Goal: Check status: Check status

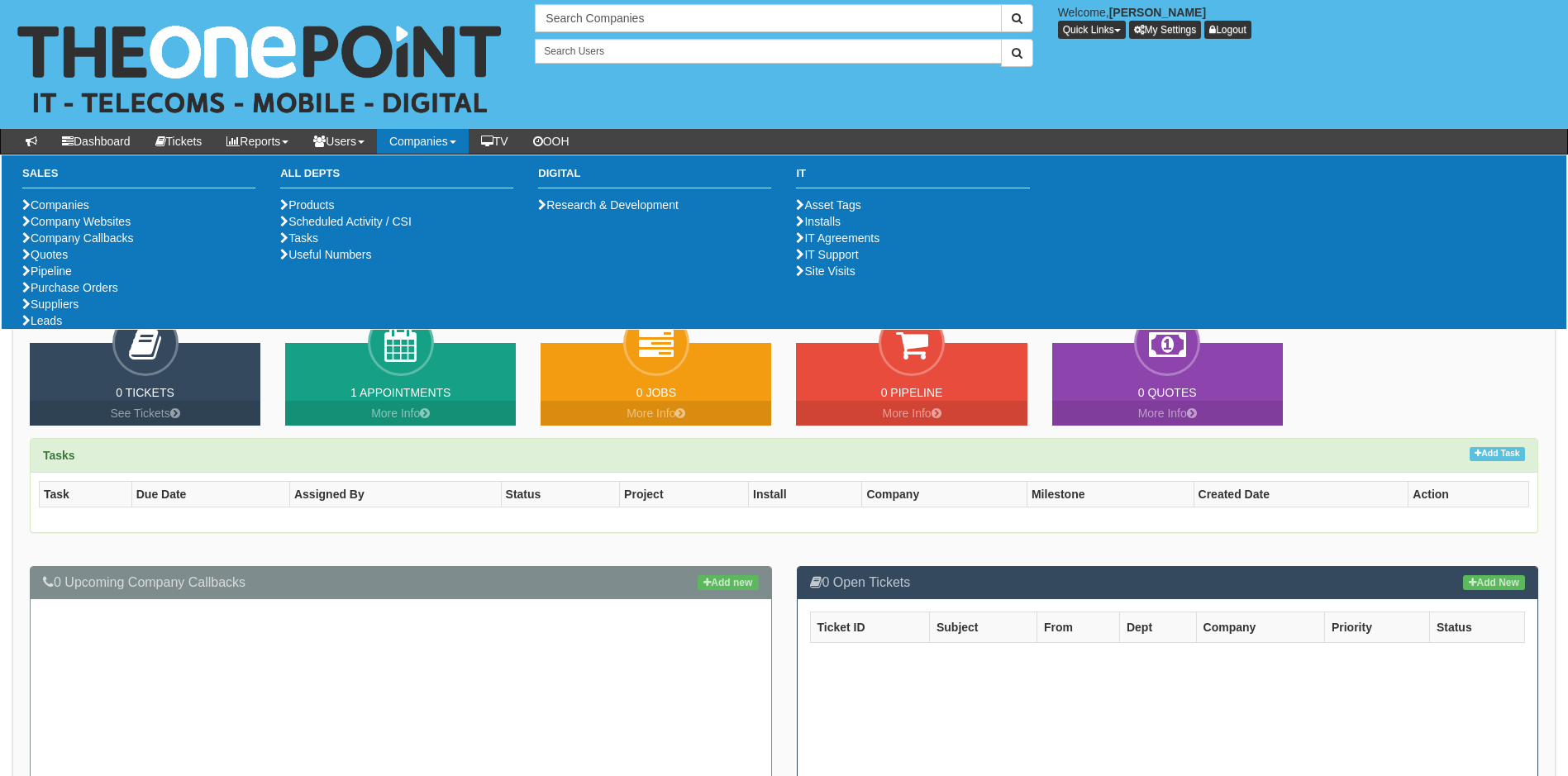
click at [451, 143] on link "Companies" at bounding box center [423, 140] width 92 height 24
click at [126, 296] on li "Purchase Orders" at bounding box center [138, 287] width 233 height 17
click at [94, 294] on link "Purchase Orders" at bounding box center [70, 288] width 95 height 14
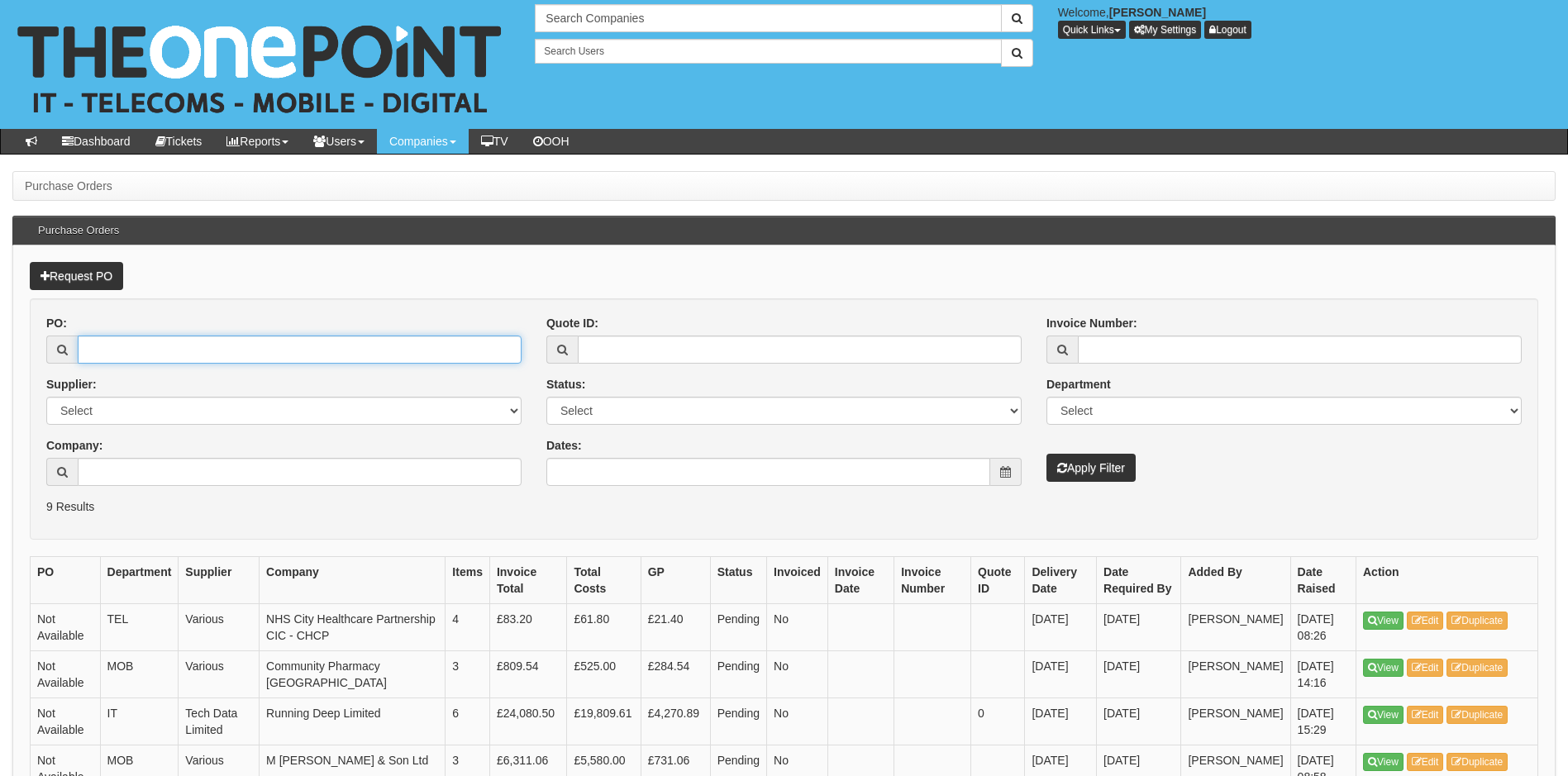
click at [310, 347] on input "PO:" at bounding box center [300, 350] width 444 height 28
type input "19474"
click at [1047, 454] on button "Apply Filter" at bounding box center [1092, 467] width 90 height 28
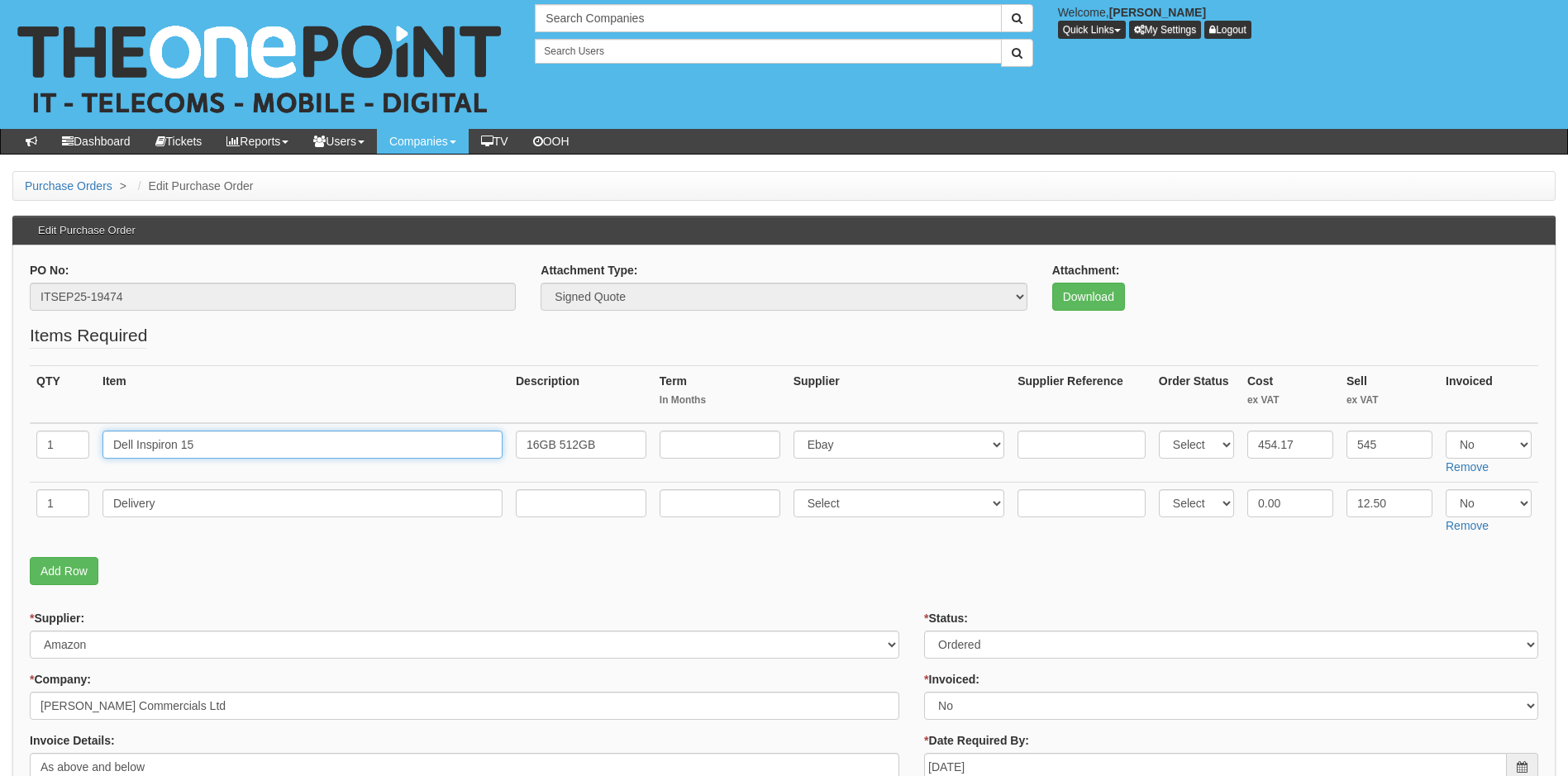
drag, startPoint x: 200, startPoint y: 448, endPoint x: 79, endPoint y: 468, distance: 122.6
click at [79, 468] on tr "1 Dell Inspiron 15 16GB 512GB Select 123 REG.co.uk 1Password 3 4Gon AA Jones El…" at bounding box center [784, 453] width 1509 height 59
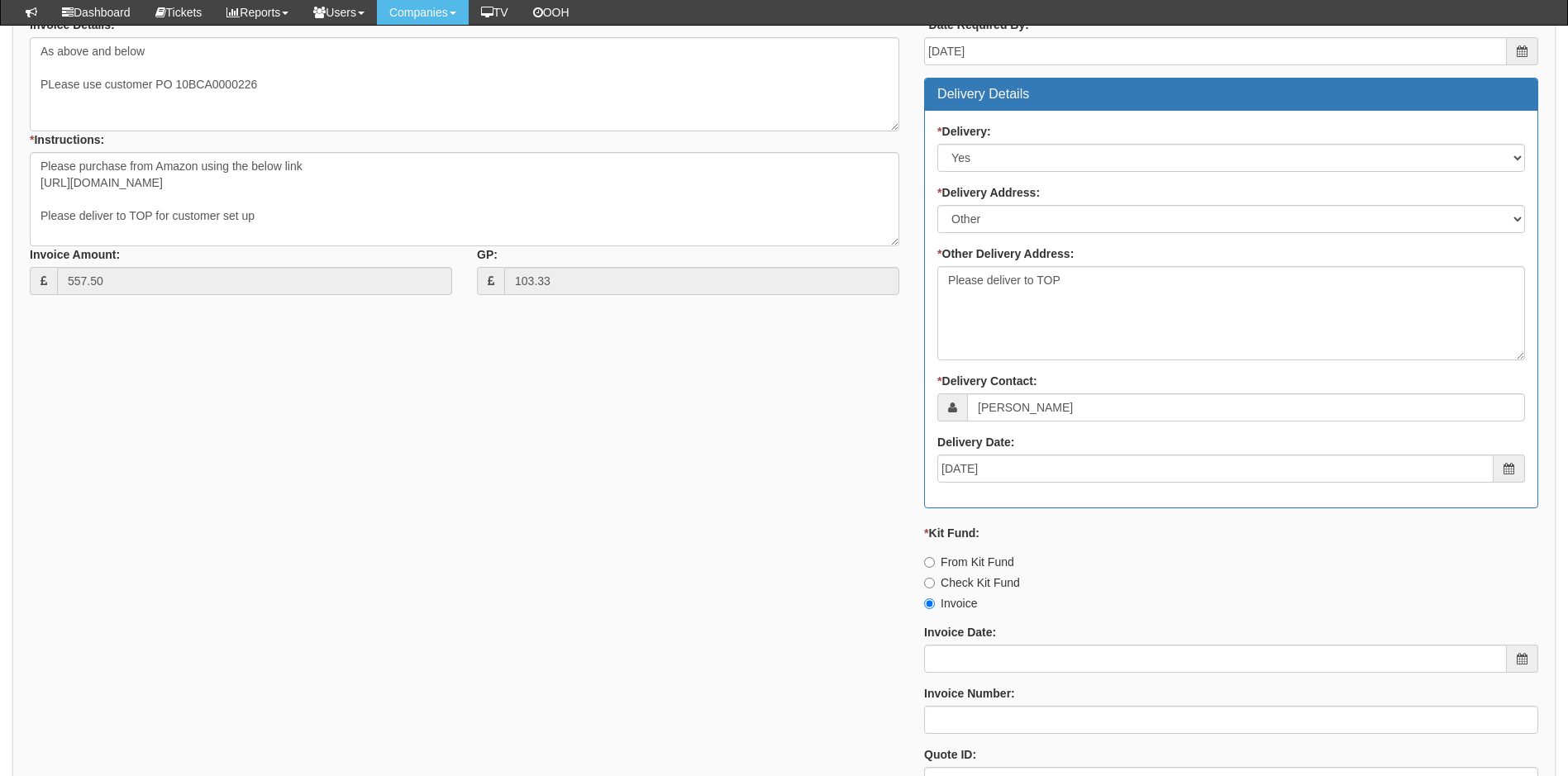
scroll to position [744, 0]
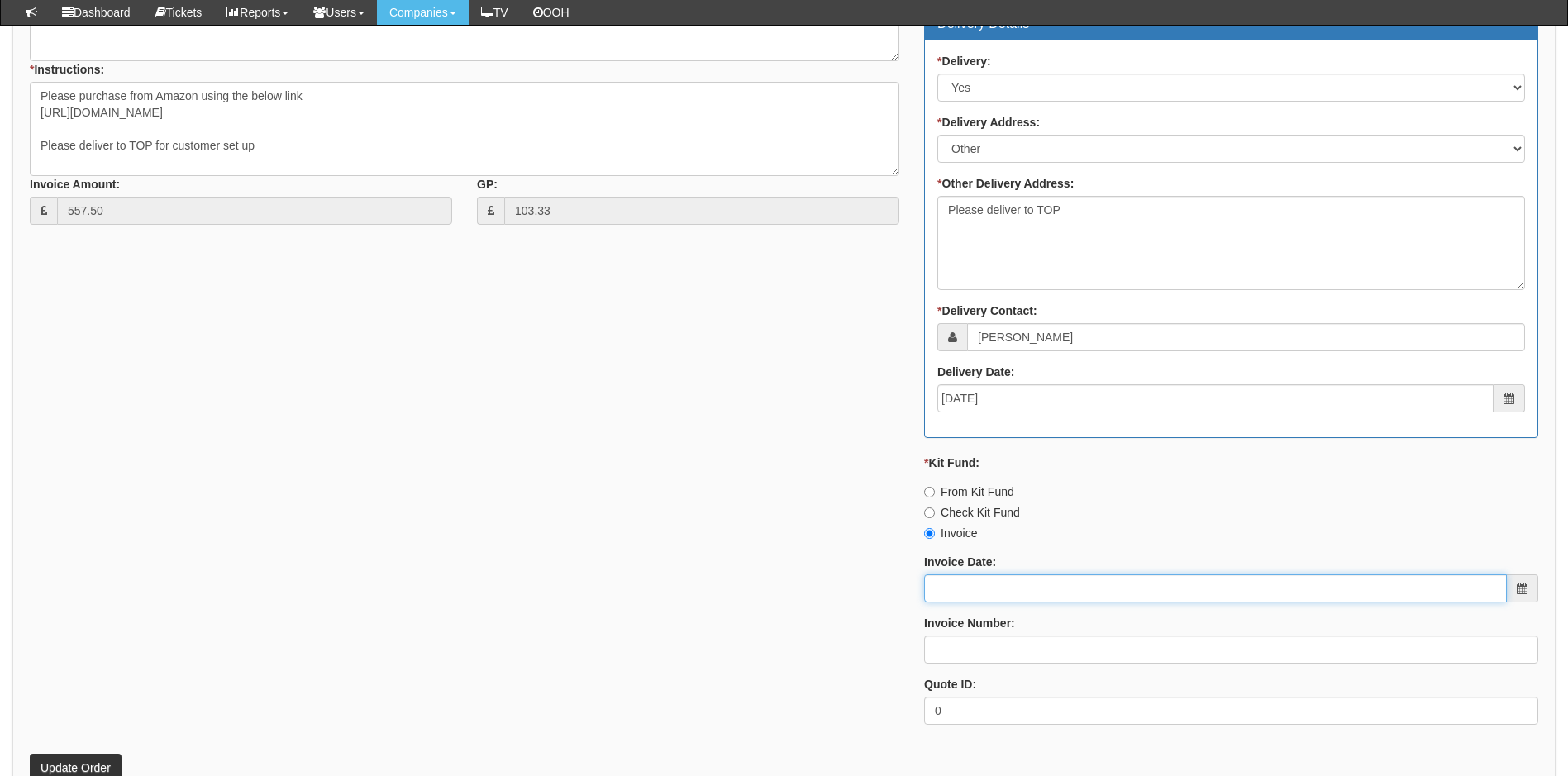
click at [990, 581] on input "Invoice Date:" at bounding box center [1215, 588] width 582 height 28
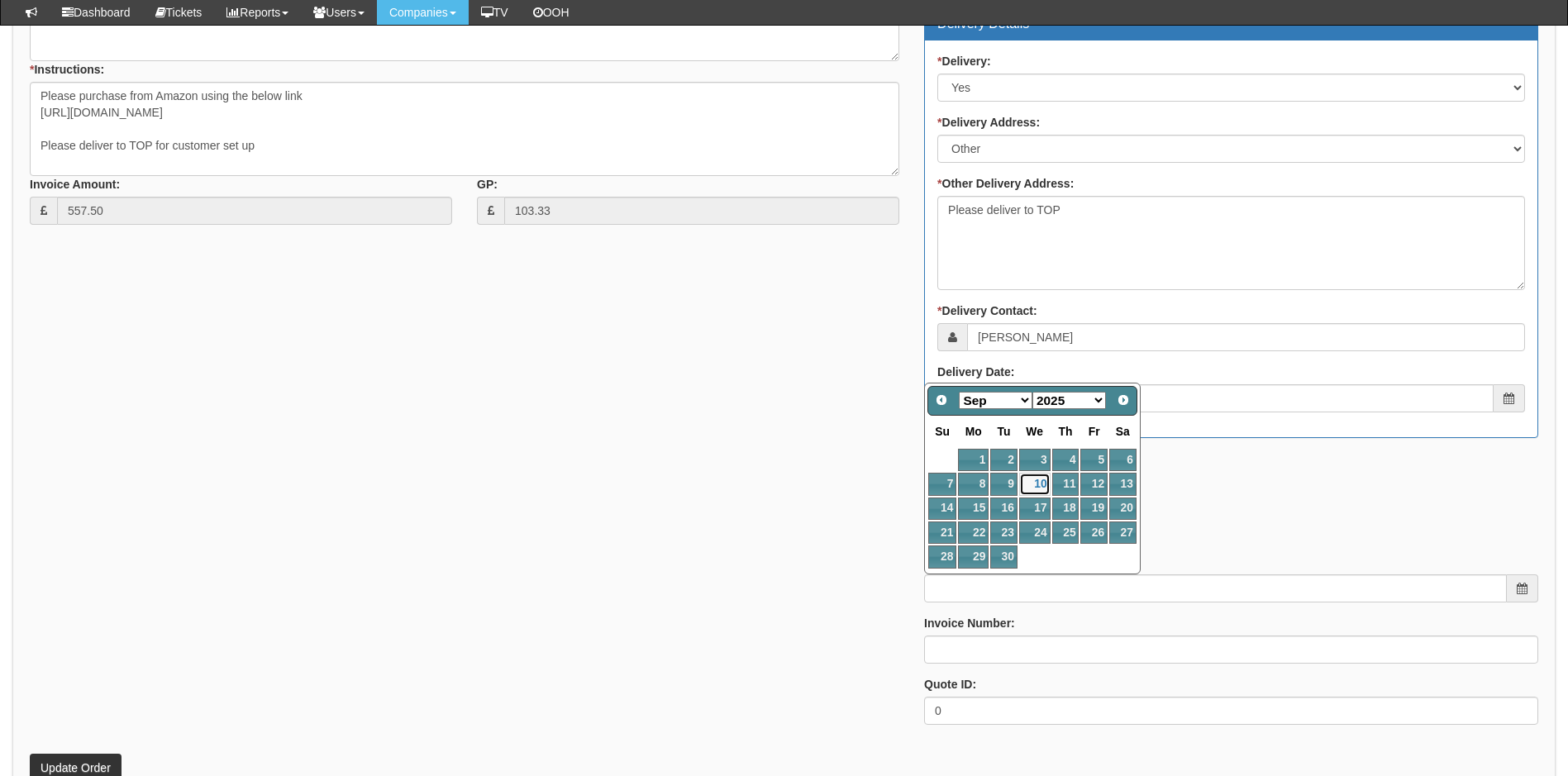
click at [1034, 479] on link "10" at bounding box center [1035, 484] width 31 height 22
type input "2025-09-10"
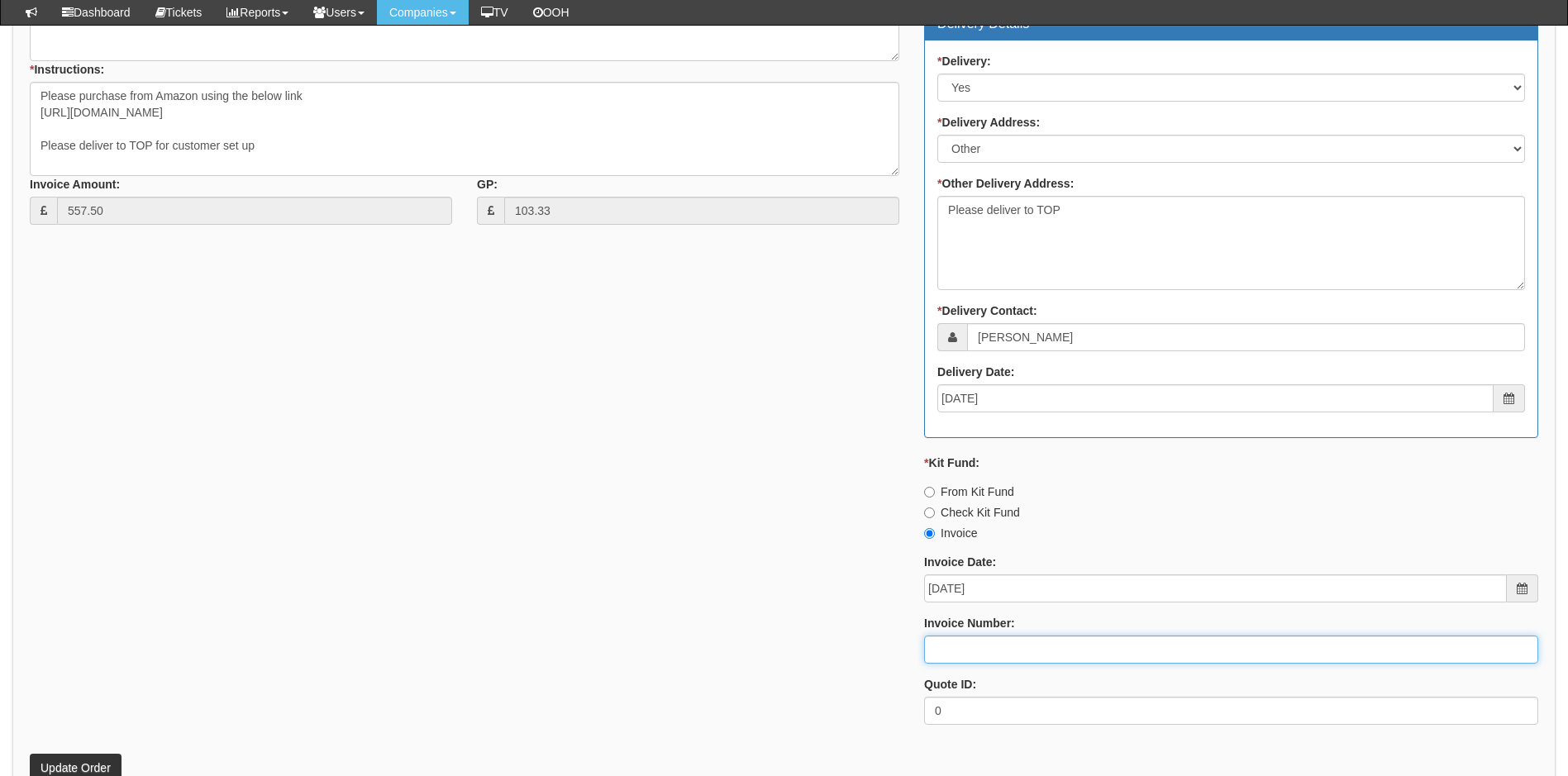
click at [976, 655] on input "Invoice Number:" at bounding box center [1231, 649] width 615 height 28
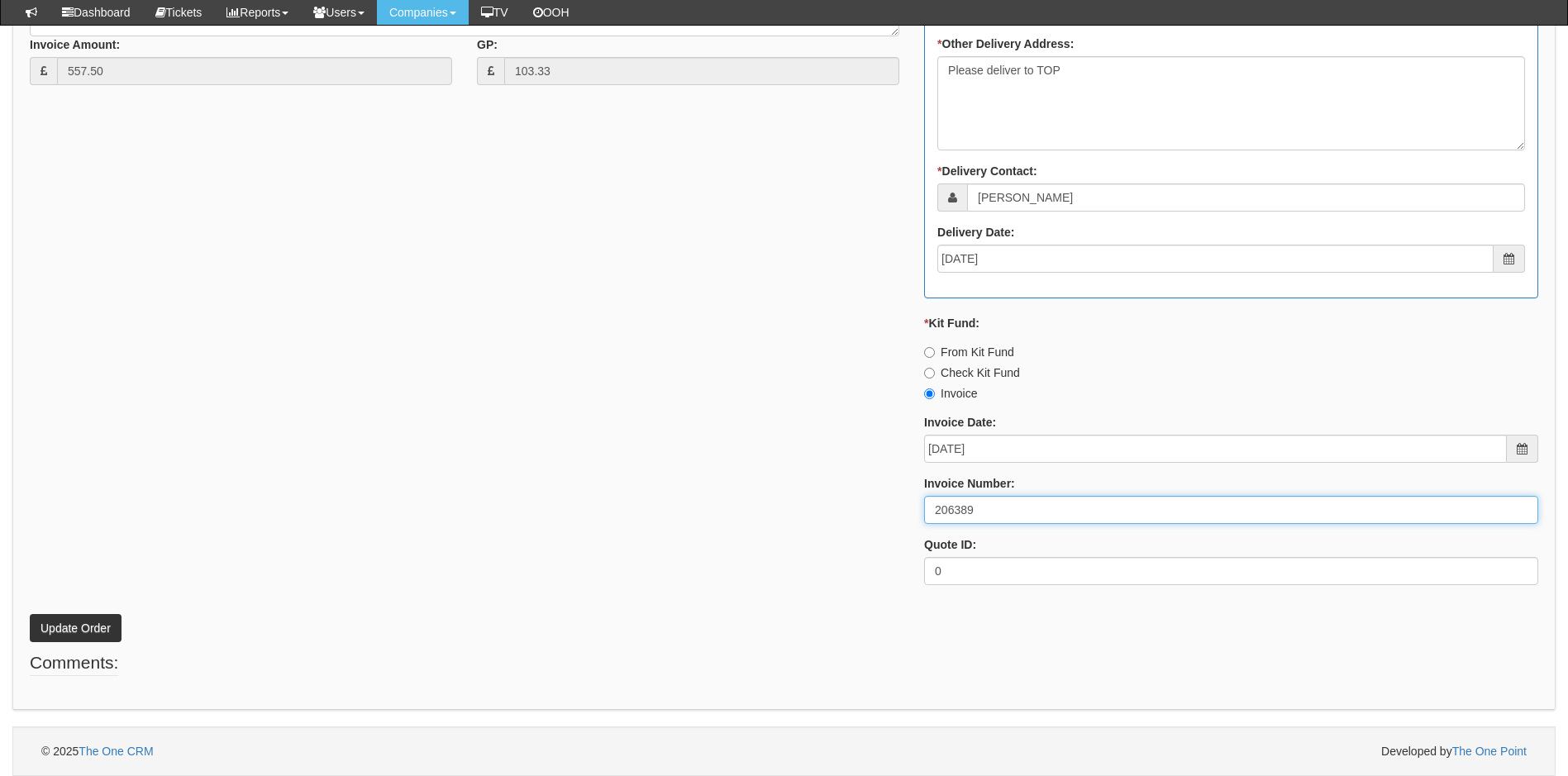
type input "206389"
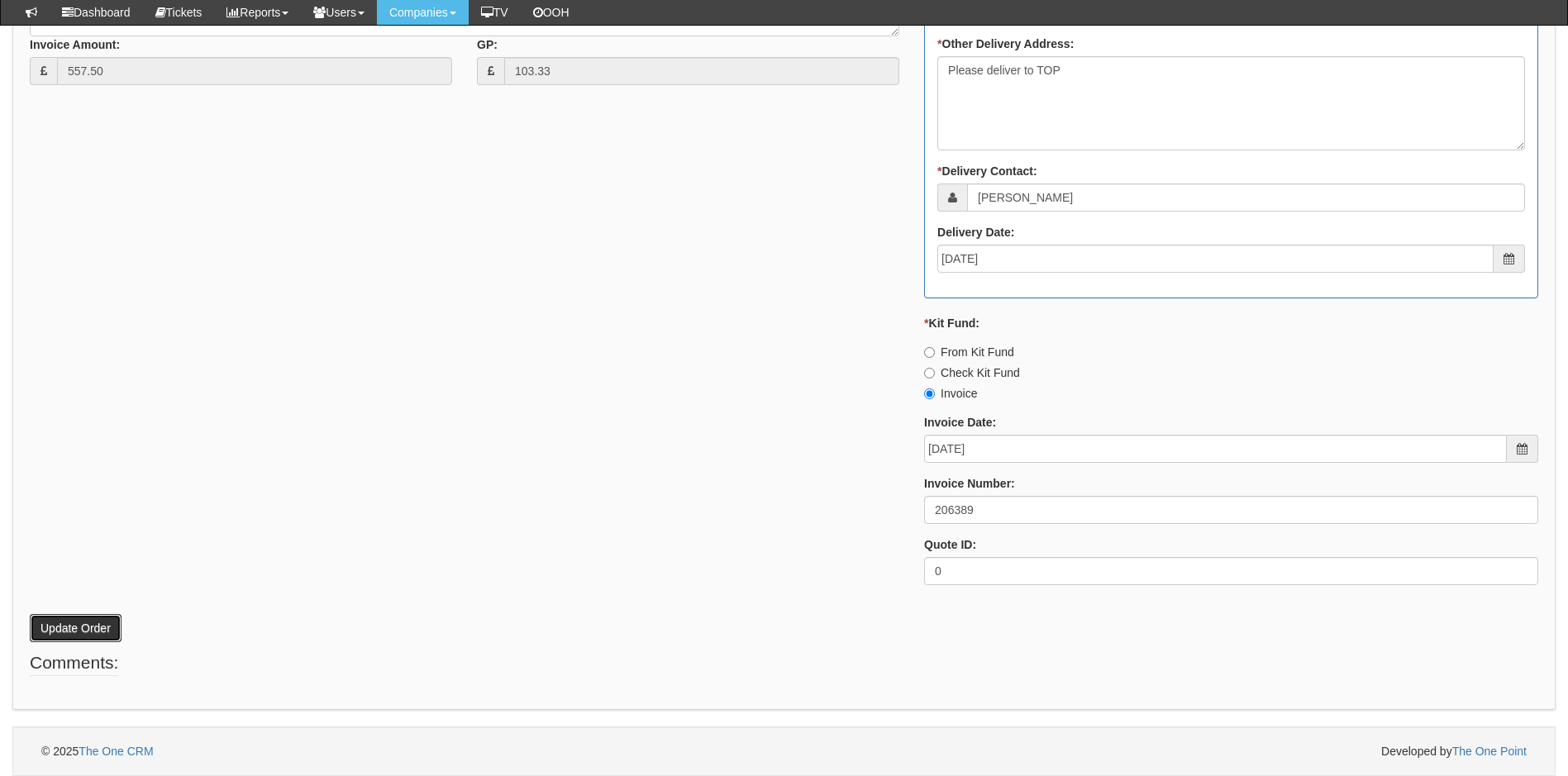
click at [70, 630] on button "Update Order" at bounding box center [76, 628] width 92 height 28
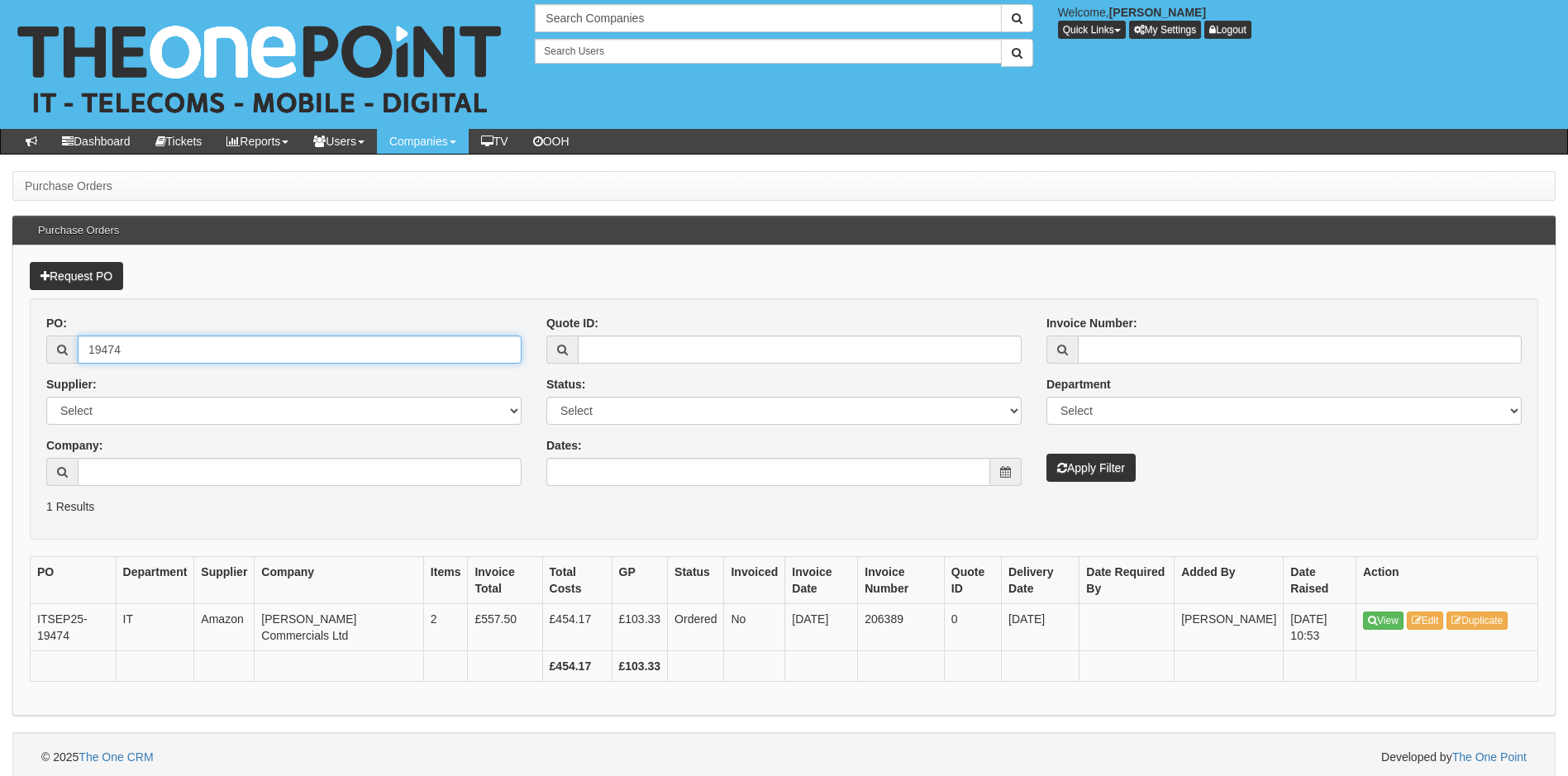
click at [189, 356] on input "19474" at bounding box center [300, 350] width 444 height 28
type input "19469"
click at [1047, 454] on button "Apply Filter" at bounding box center [1092, 467] width 90 height 28
click at [129, 351] on input "19469" at bounding box center [300, 350] width 444 height 28
type input "19482"
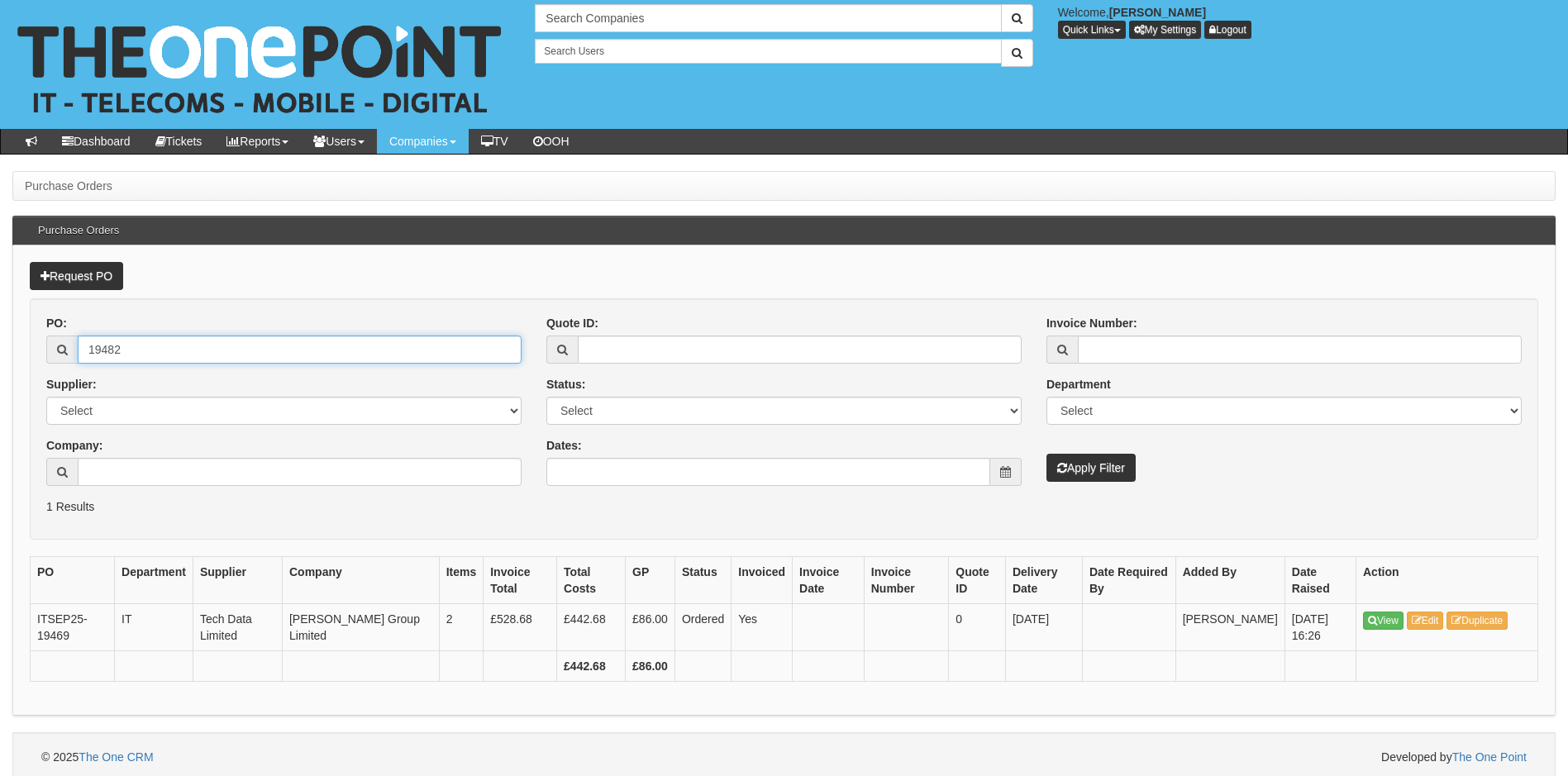
click at [1047, 454] on button "Apply Filter" at bounding box center [1092, 467] width 90 height 28
